Goal: Check status: Check status

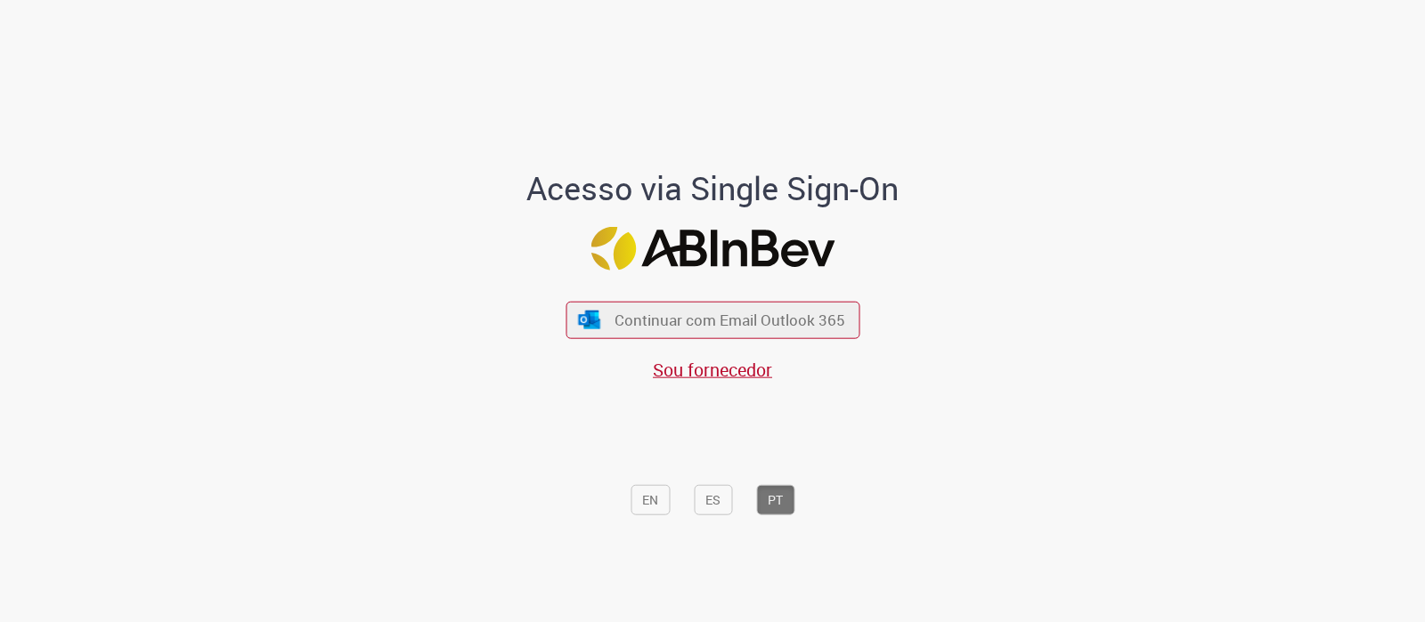
click at [719, 307] on button "Continuar com Email Outlook 365" at bounding box center [712, 320] width 294 height 37
